Goal: Contribute content: Add original content to the website for others to see

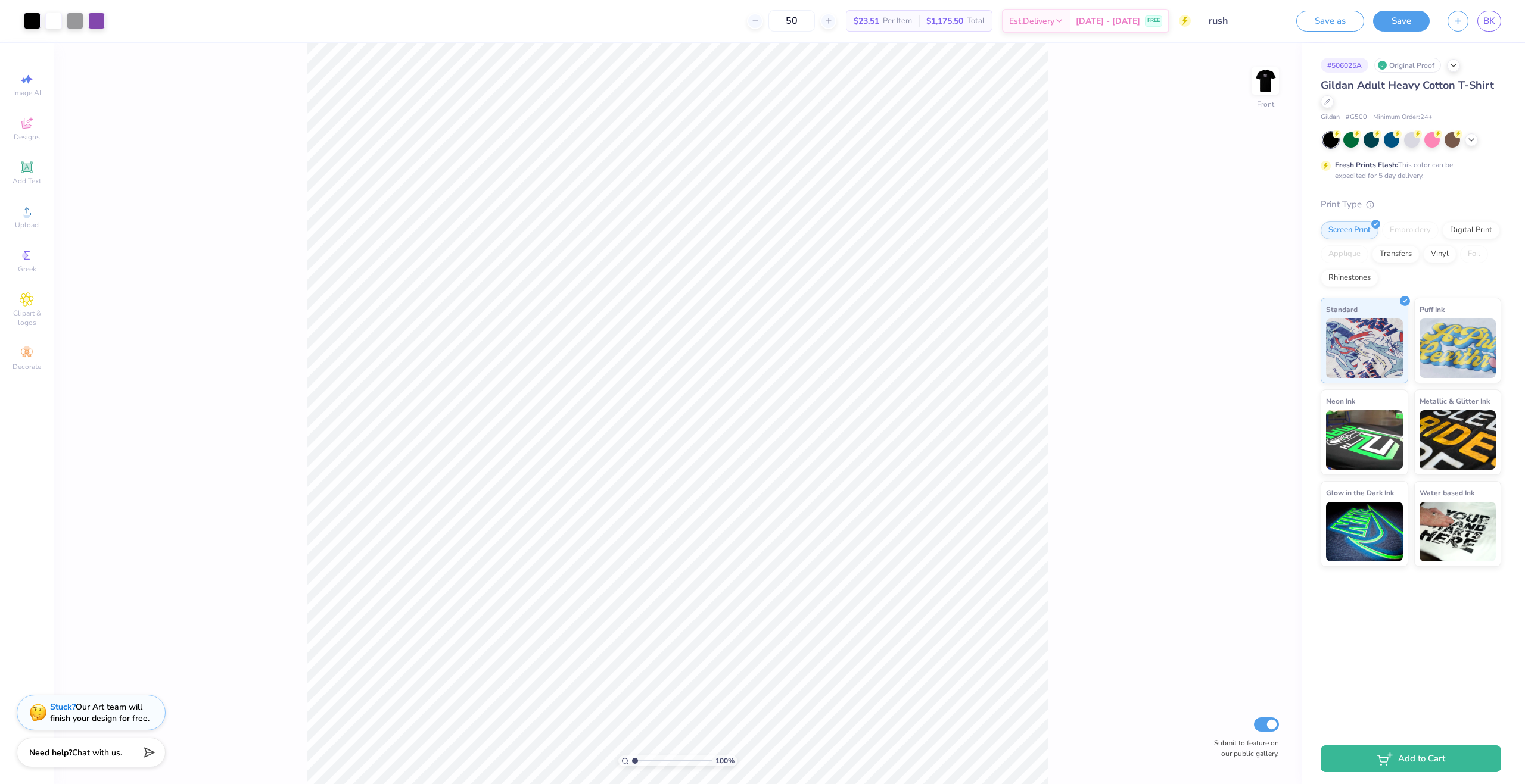
click at [1101, 210] on div "100 % Front Submit to feature on our public gallery." at bounding box center [677, 414] width 1248 height 740
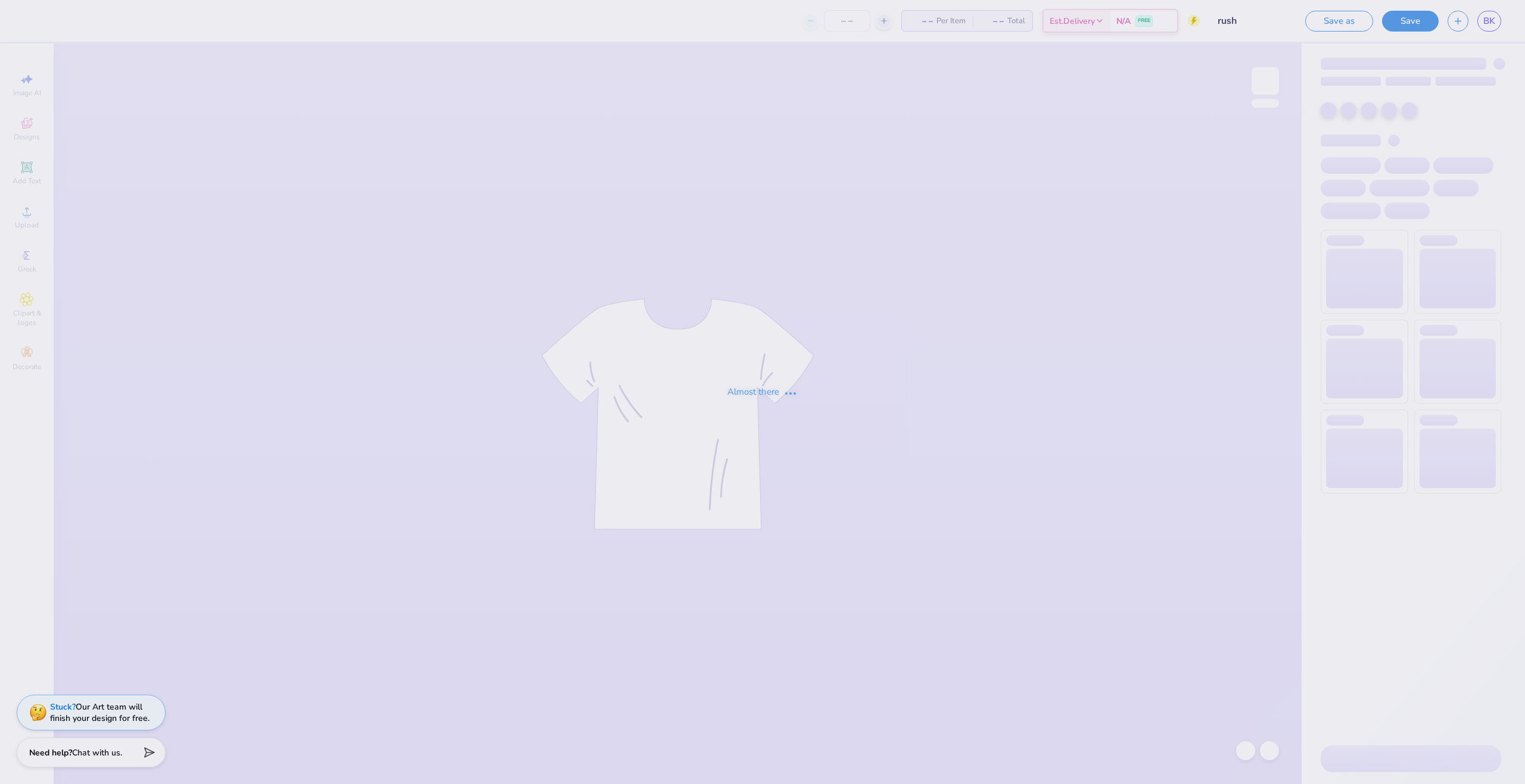
type input "rush"
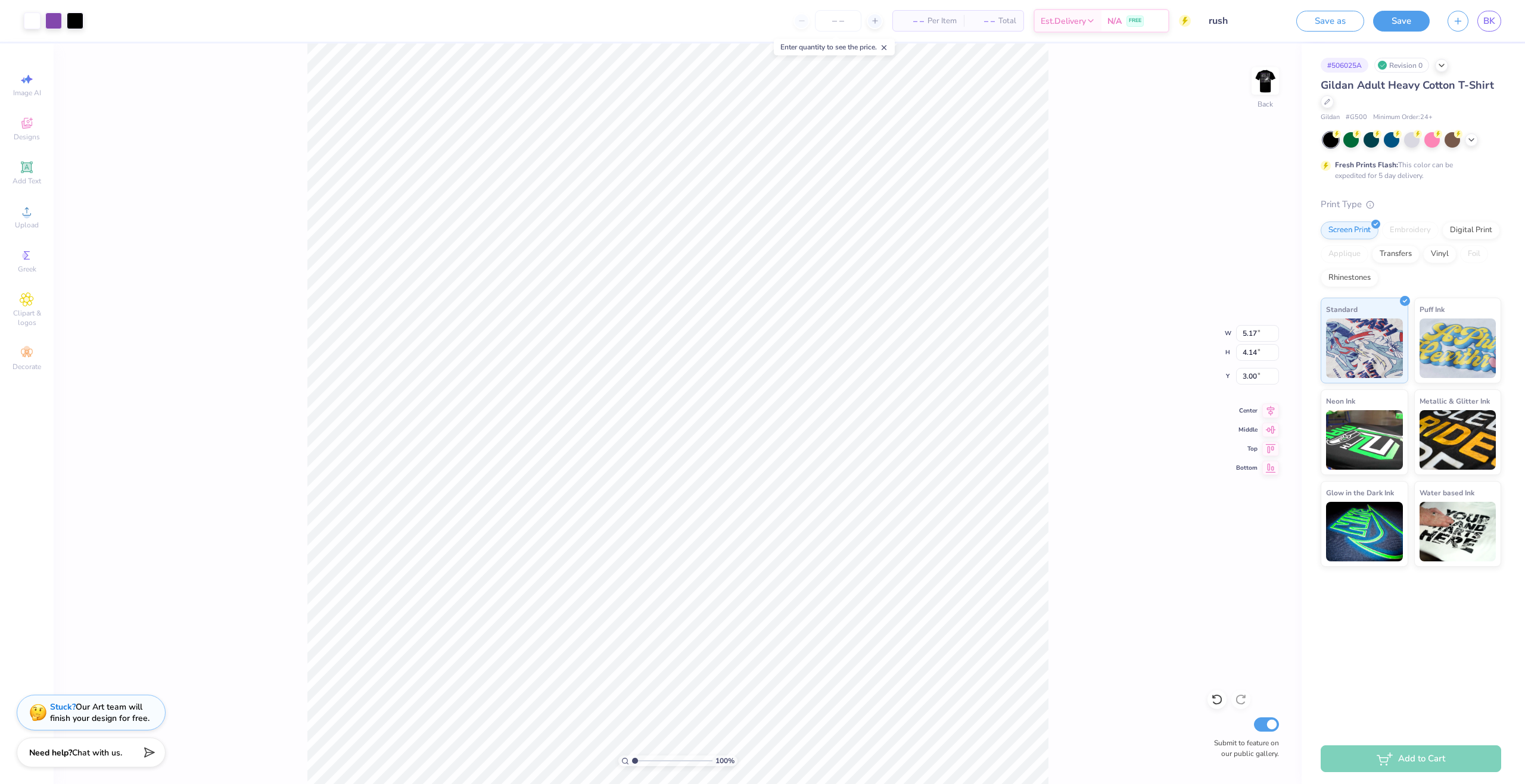
type input "5.17"
type input "4.14"
click at [1147, 295] on div "100 % Back W 5.17 5.17 " H 4.14 4.14 " Y 3.00 3.00 " Center Middle Top Bottom S…" at bounding box center [677, 414] width 1248 height 740
click at [1230, 370] on div "100 % Back Submit to feature on our public gallery." at bounding box center [677, 414] width 1248 height 740
click at [844, 16] on input "number" at bounding box center [838, 21] width 47 height 21
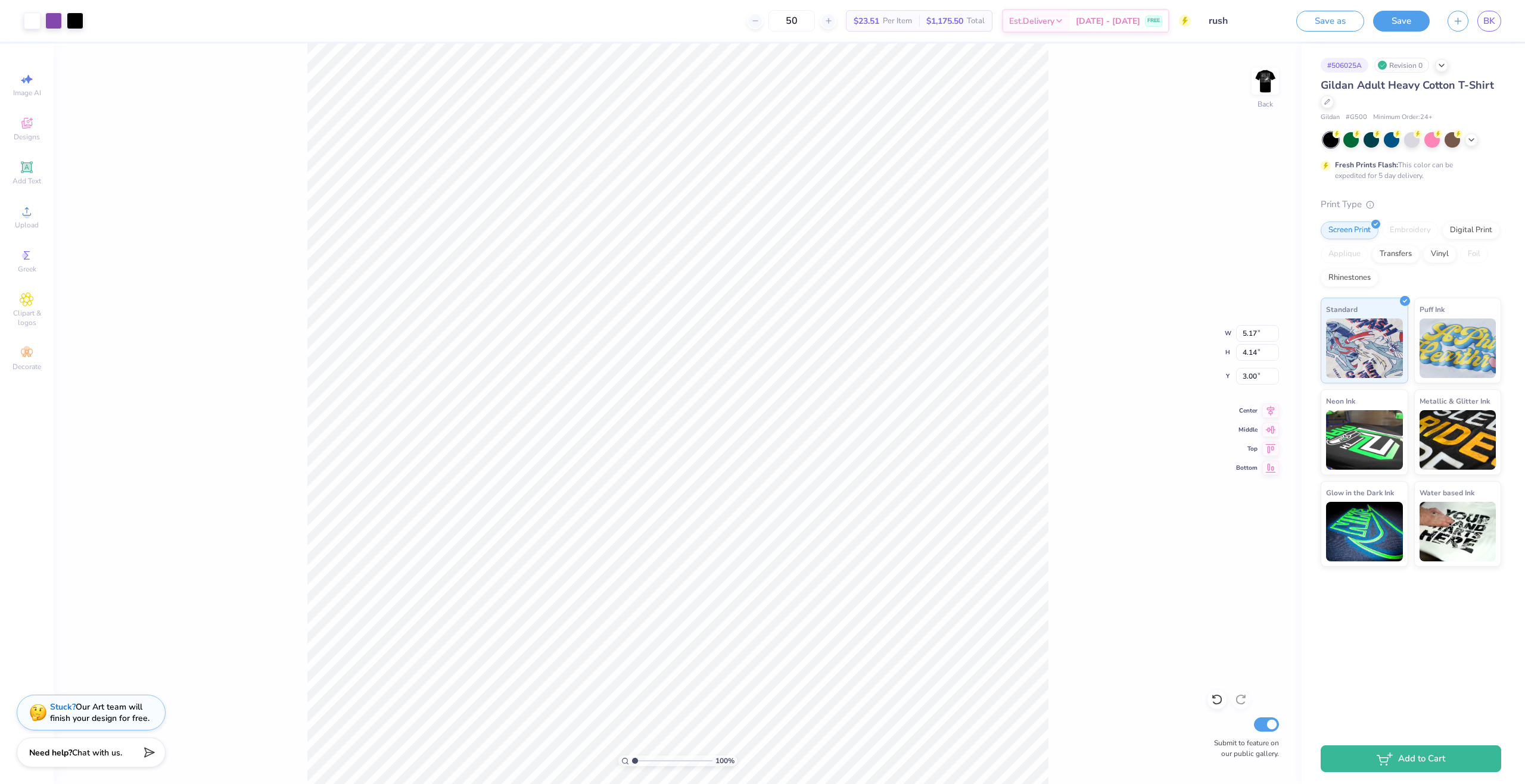
type input "50"
